Goal: Check status: Check status

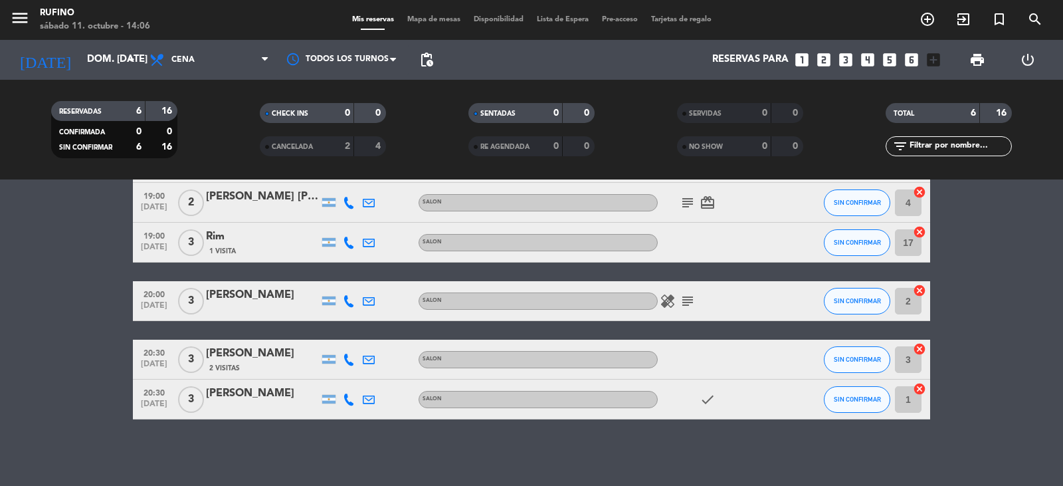
scroll to position [66, 0]
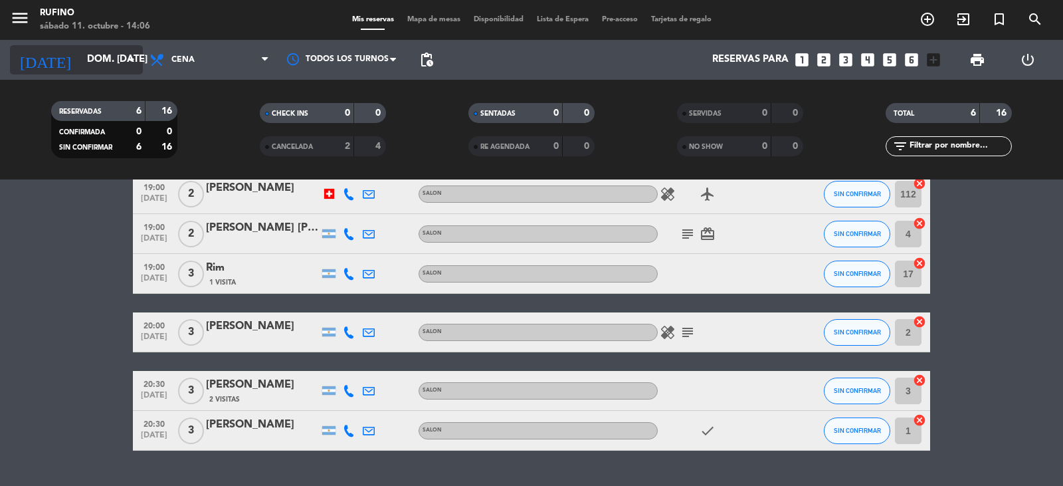
click at [130, 55] on icon "arrow_drop_down" at bounding box center [132, 60] width 16 height 16
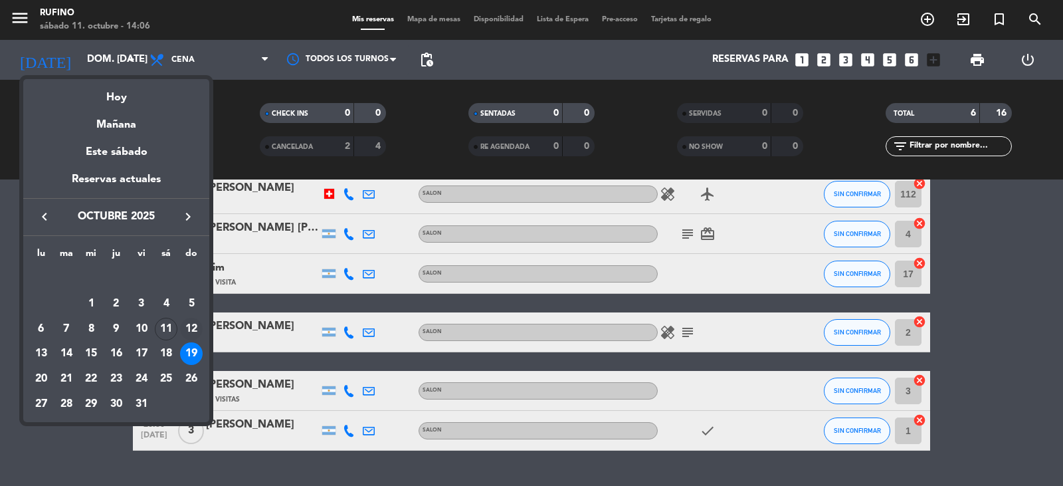
click at [197, 325] on div "12" at bounding box center [191, 329] width 23 height 23
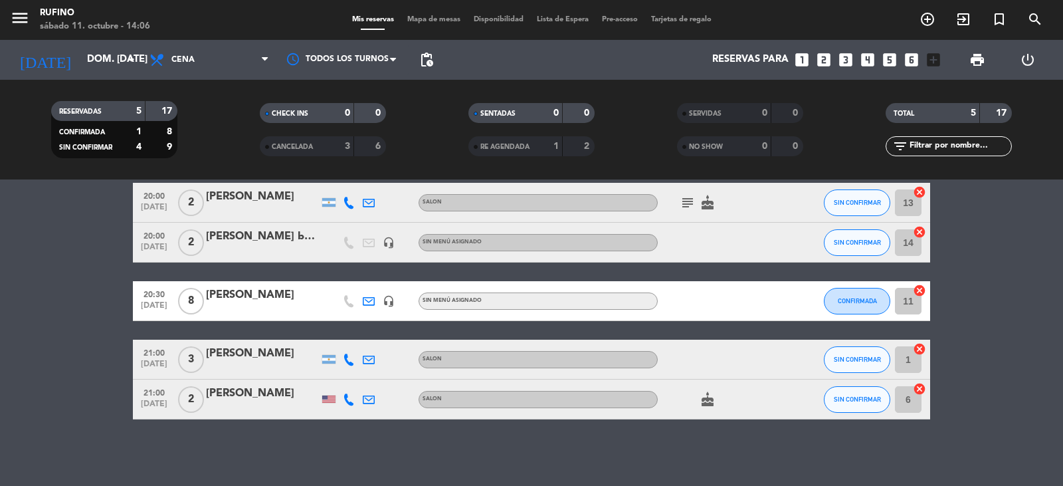
scroll to position [0, 0]
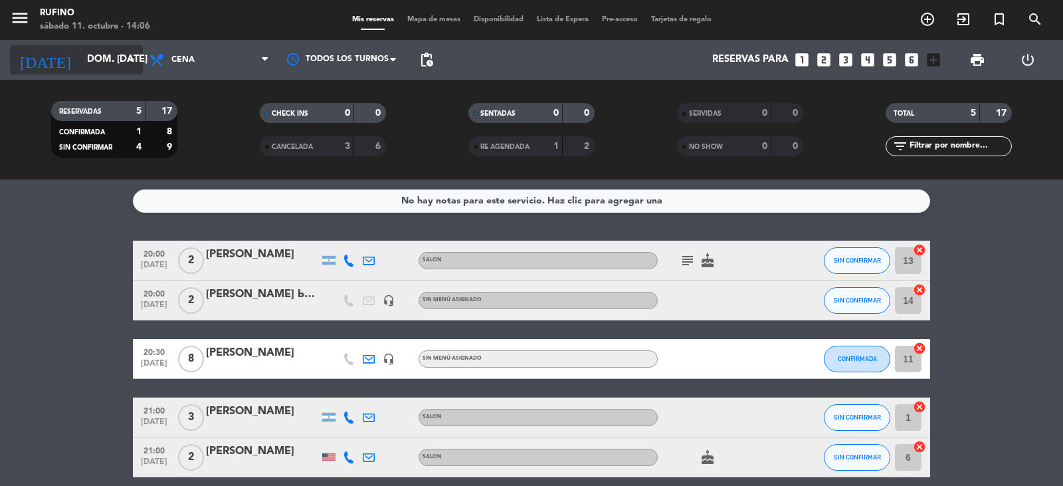
click at [131, 58] on icon "arrow_drop_down" at bounding box center [132, 60] width 16 height 16
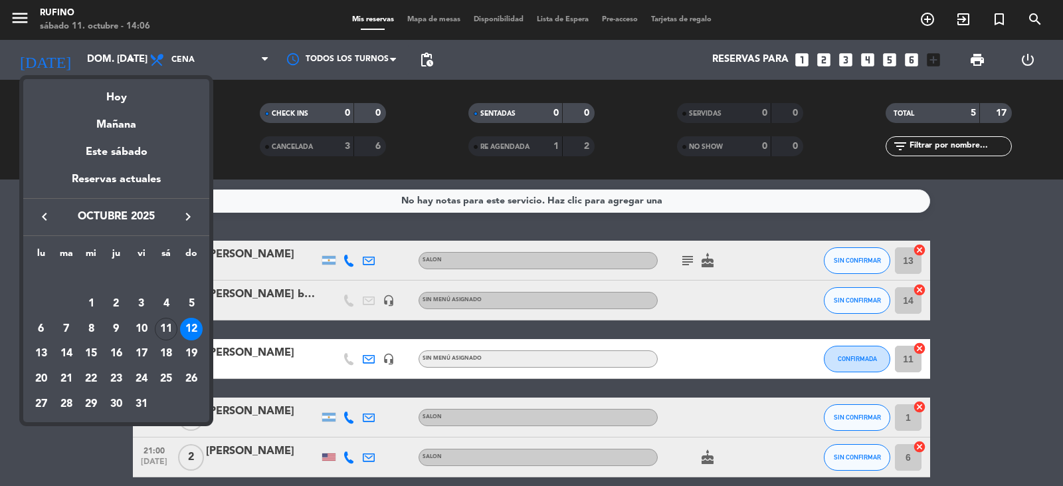
click at [162, 328] on div "11" at bounding box center [166, 329] width 23 height 23
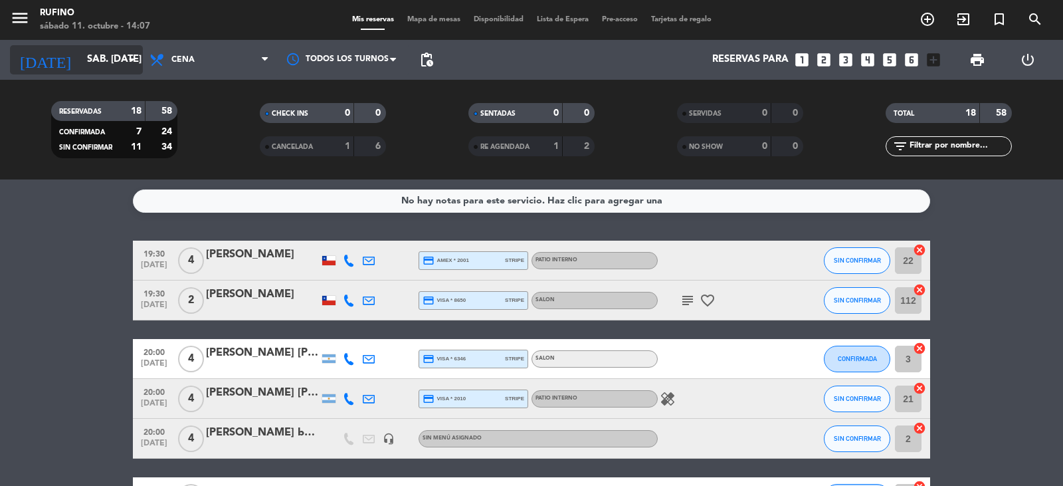
click at [132, 62] on icon "arrow_drop_down" at bounding box center [132, 60] width 16 height 16
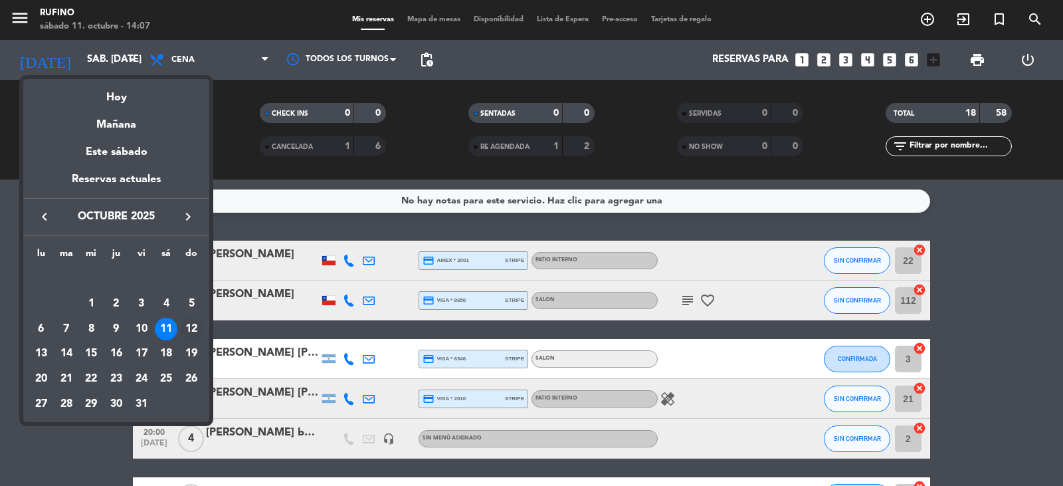
click at [195, 327] on div "12" at bounding box center [191, 329] width 23 height 23
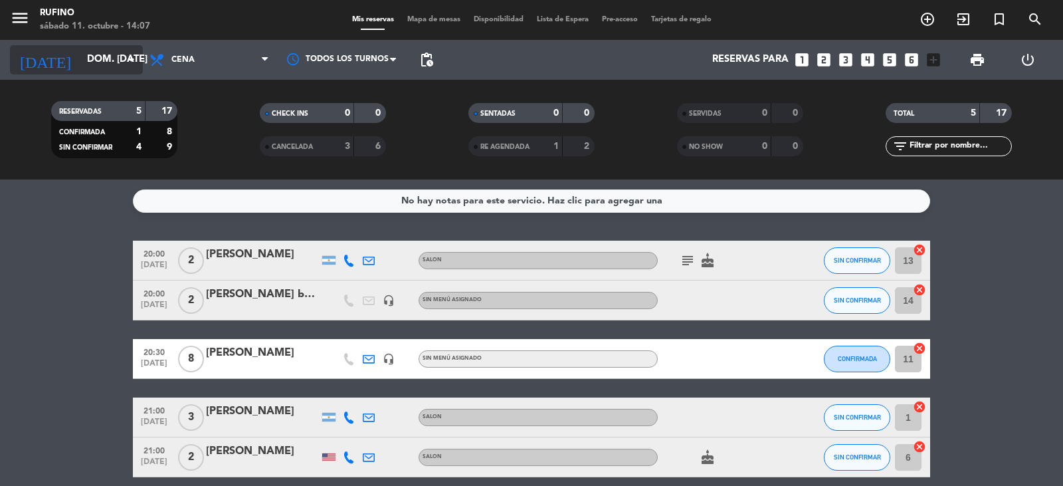
click at [132, 56] on icon "arrow_drop_down" at bounding box center [132, 60] width 16 height 16
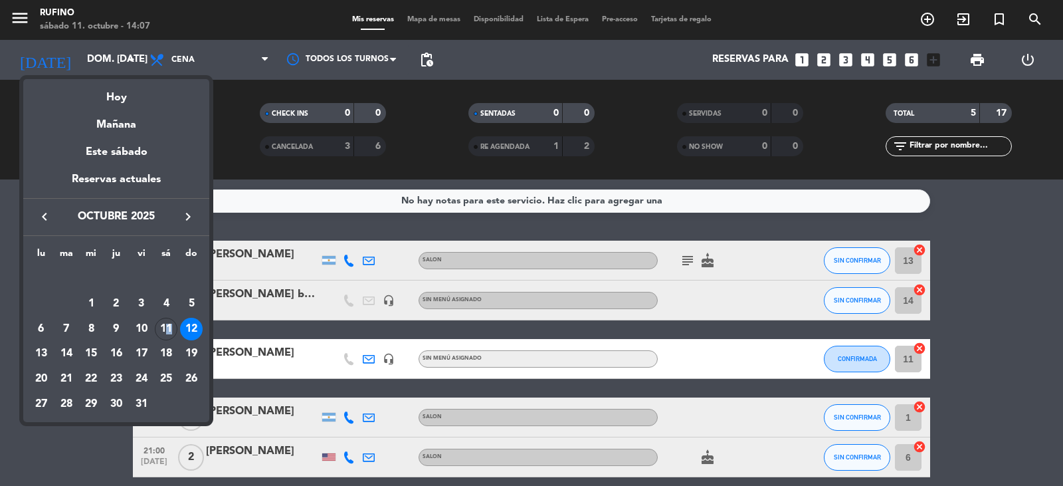
click at [174, 328] on div "11" at bounding box center [166, 329] width 23 height 23
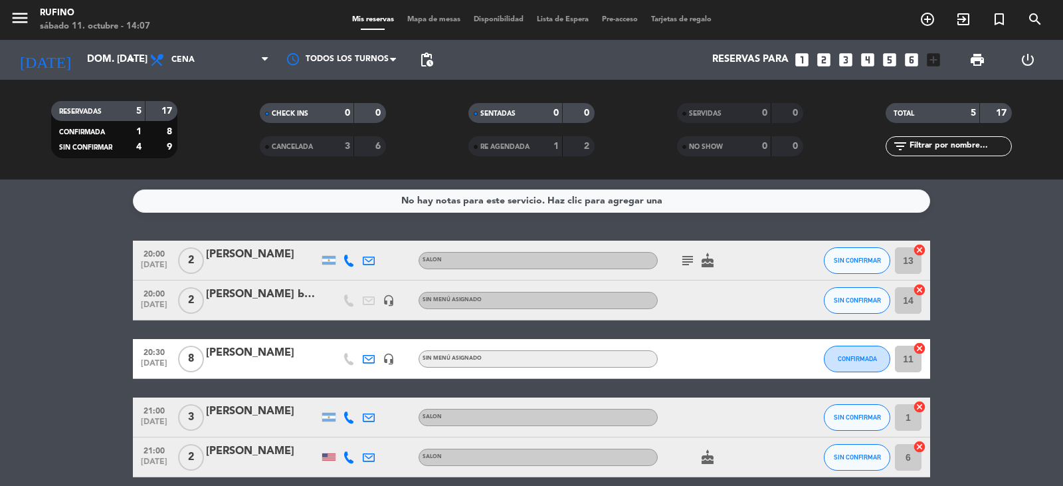
type input "sáb. [DATE]"
